Goal: Transaction & Acquisition: Download file/media

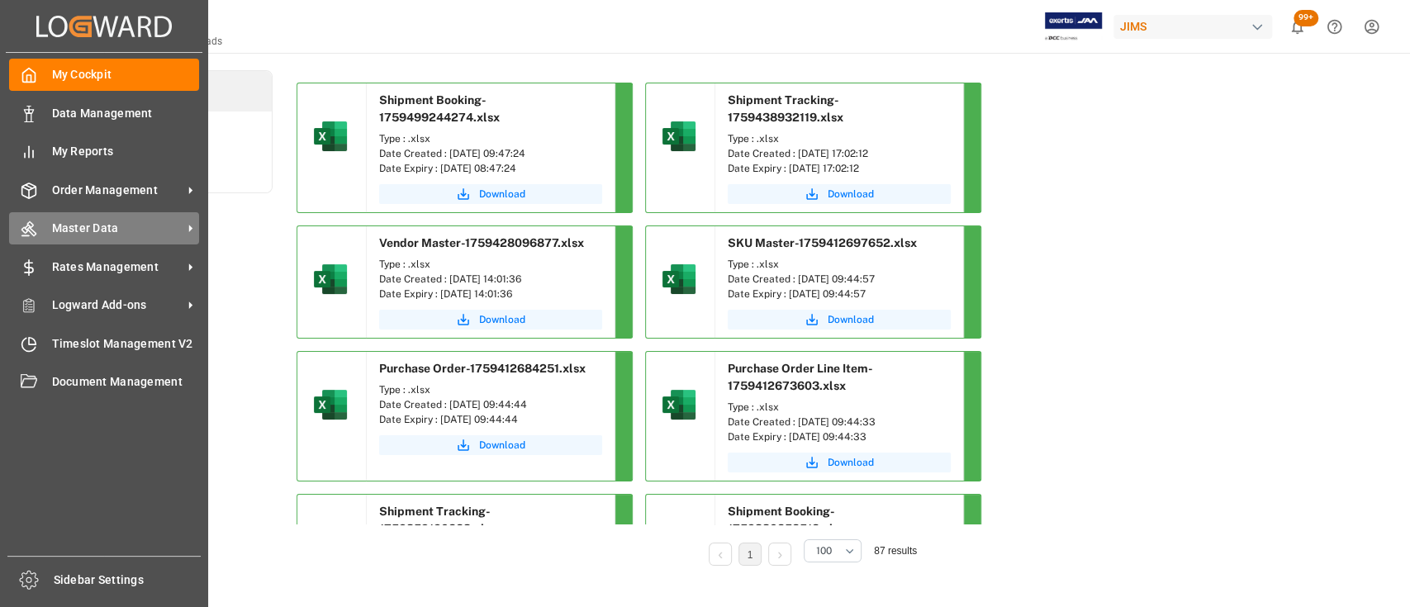
click at [119, 232] on span "Master Data" at bounding box center [117, 228] width 131 height 17
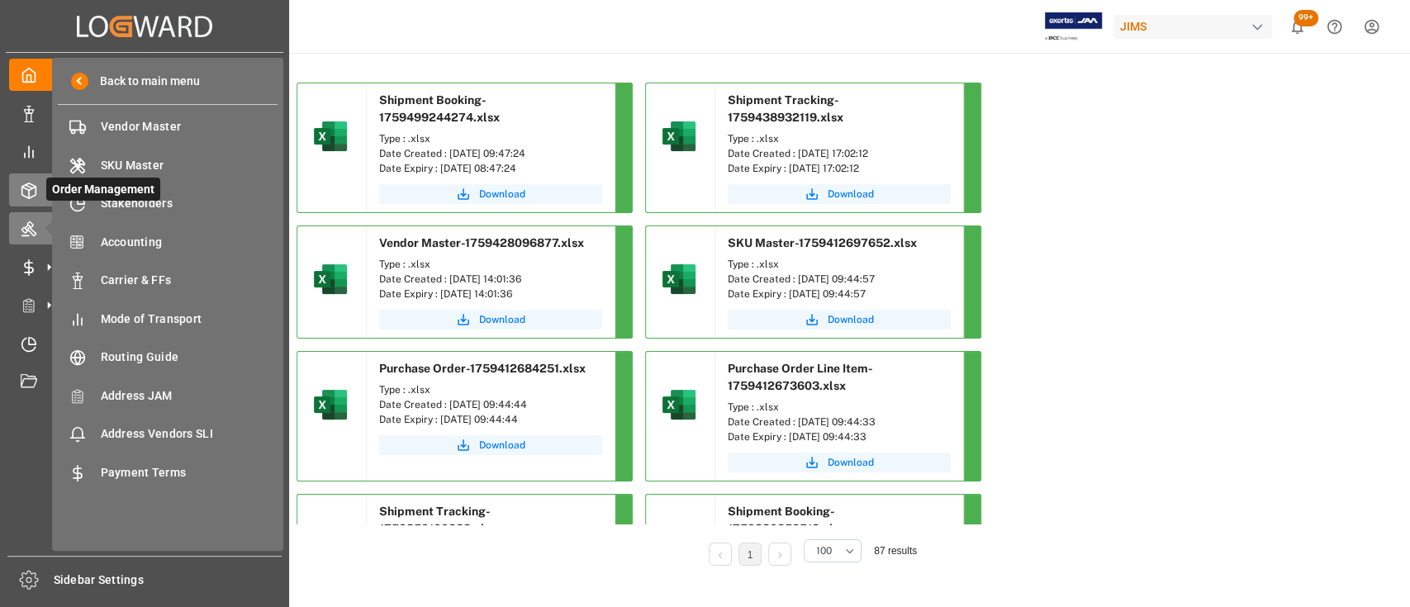
click at [29, 197] on line at bounding box center [29, 194] width 0 height 8
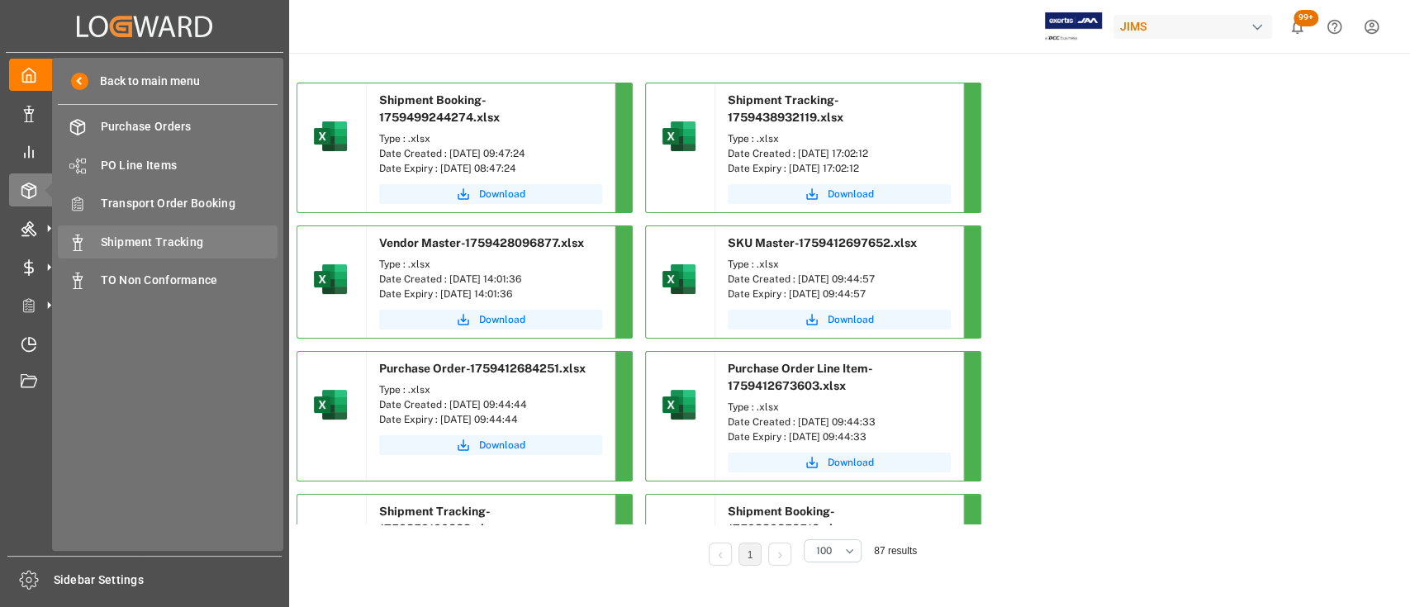
click at [166, 240] on span "Shipment Tracking" at bounding box center [190, 242] width 178 height 17
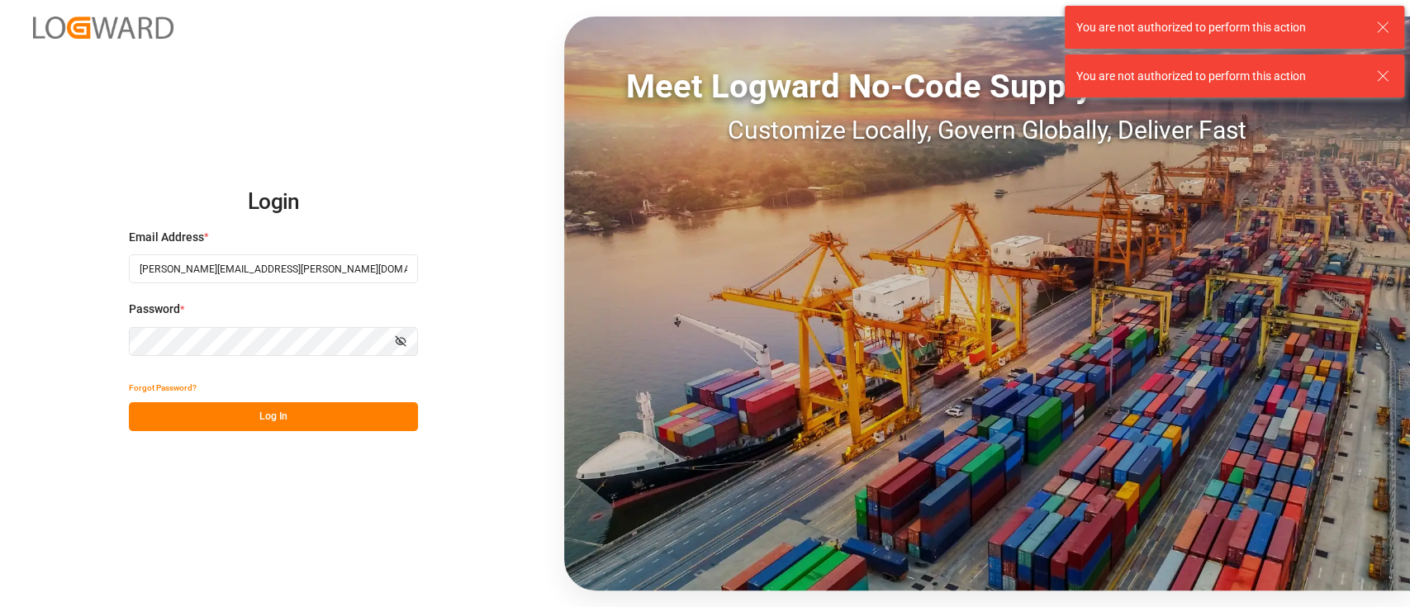
click at [295, 419] on button "Log In" at bounding box center [273, 416] width 289 height 29
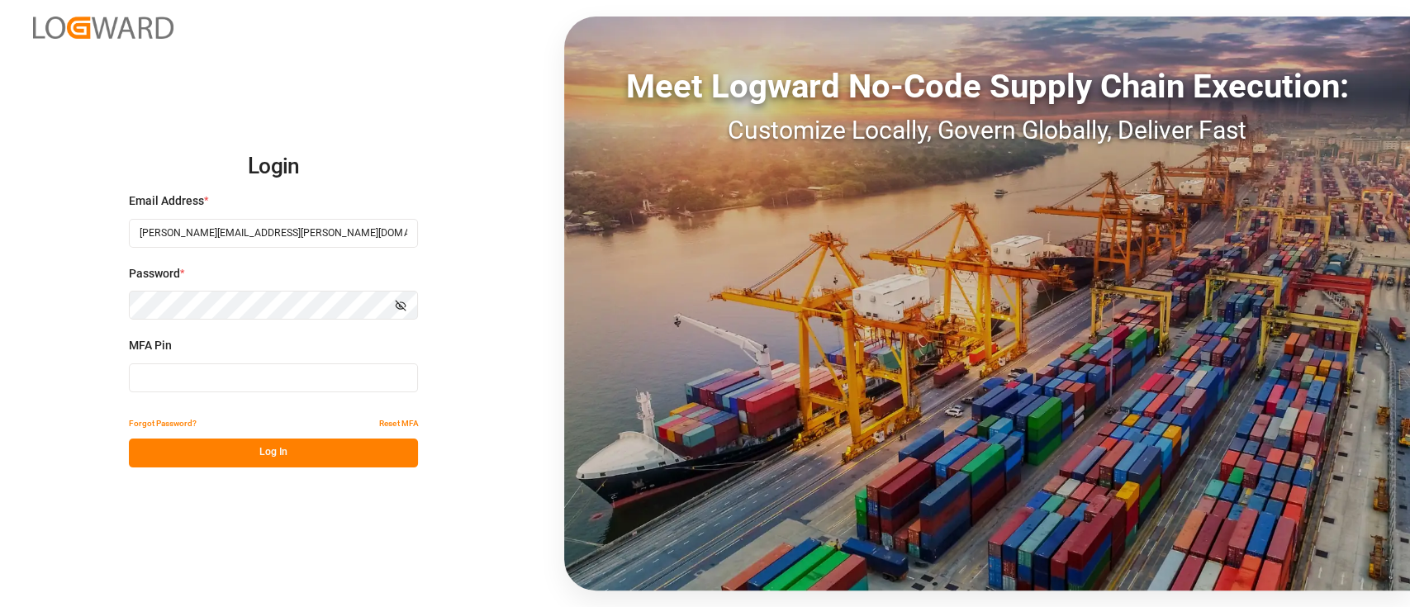
click at [288, 376] on input at bounding box center [273, 378] width 289 height 29
type input "664139"
click at [287, 443] on button "Log In" at bounding box center [273, 453] width 289 height 29
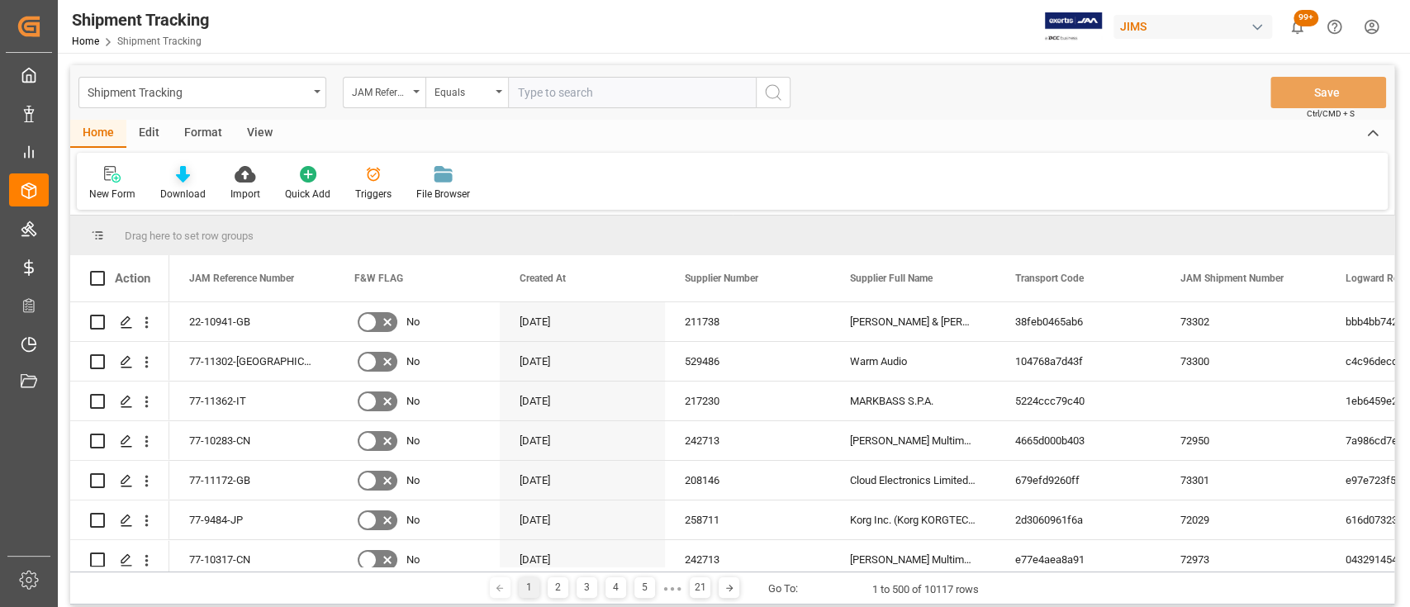
click at [176, 178] on icon at bounding box center [183, 174] width 14 height 17
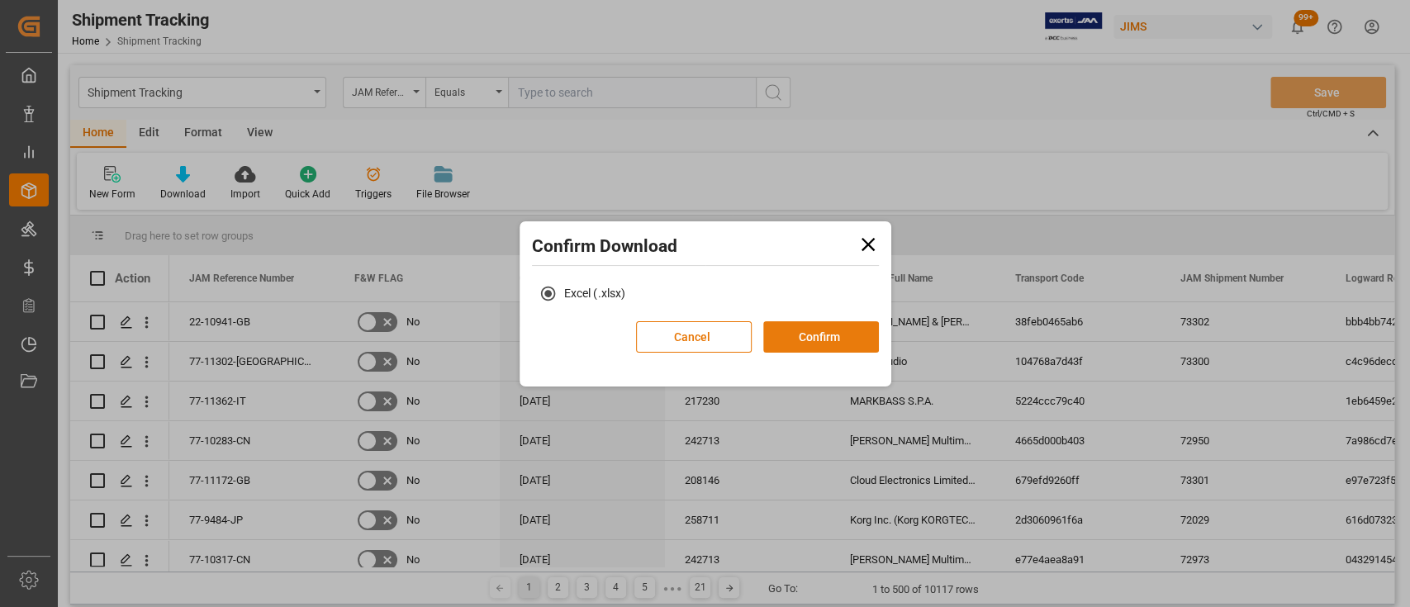
click at [826, 343] on button "Confirm" at bounding box center [821, 336] width 116 height 31
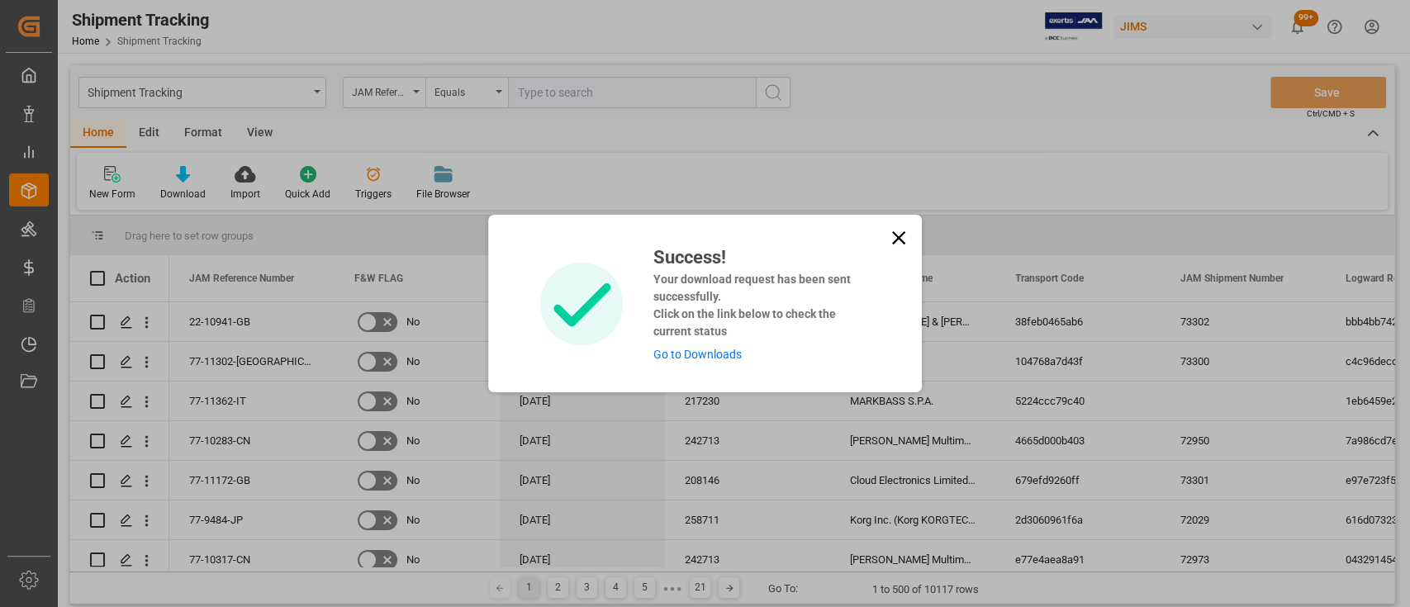
click at [697, 353] on link "Go to Downloads" at bounding box center [697, 354] width 88 height 13
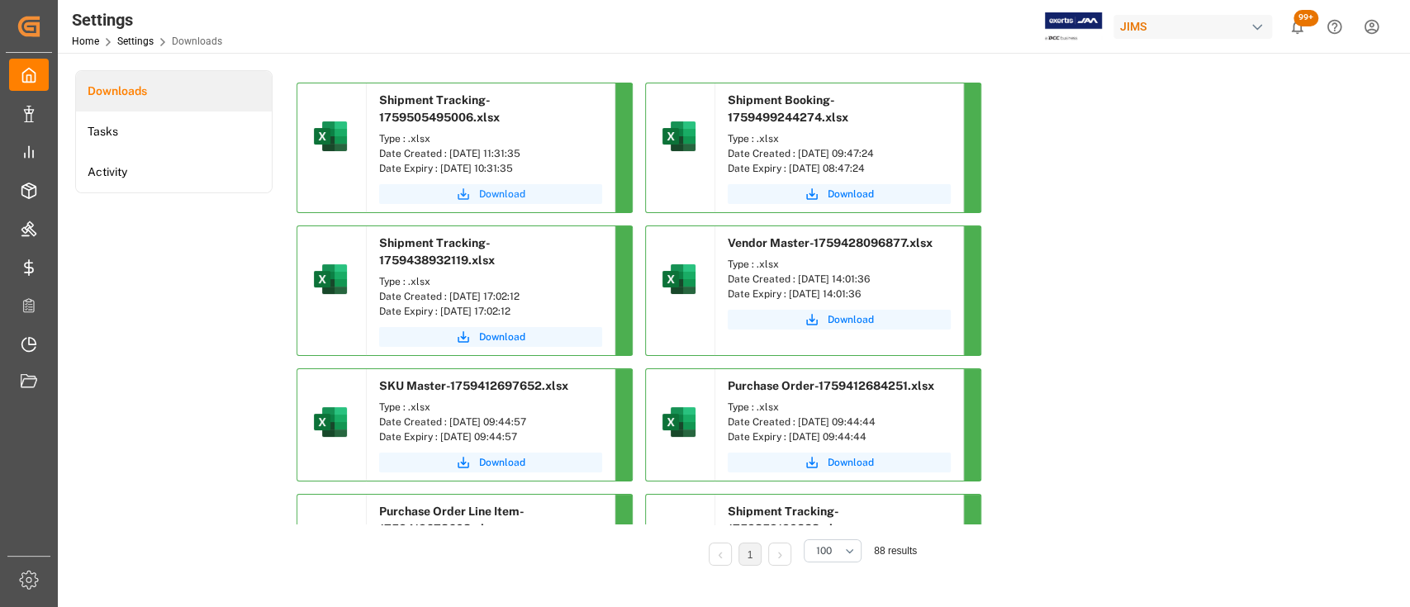
click at [496, 188] on span "Download" at bounding box center [502, 194] width 46 height 15
